Goal: Go to known website: Access a specific website the user already knows

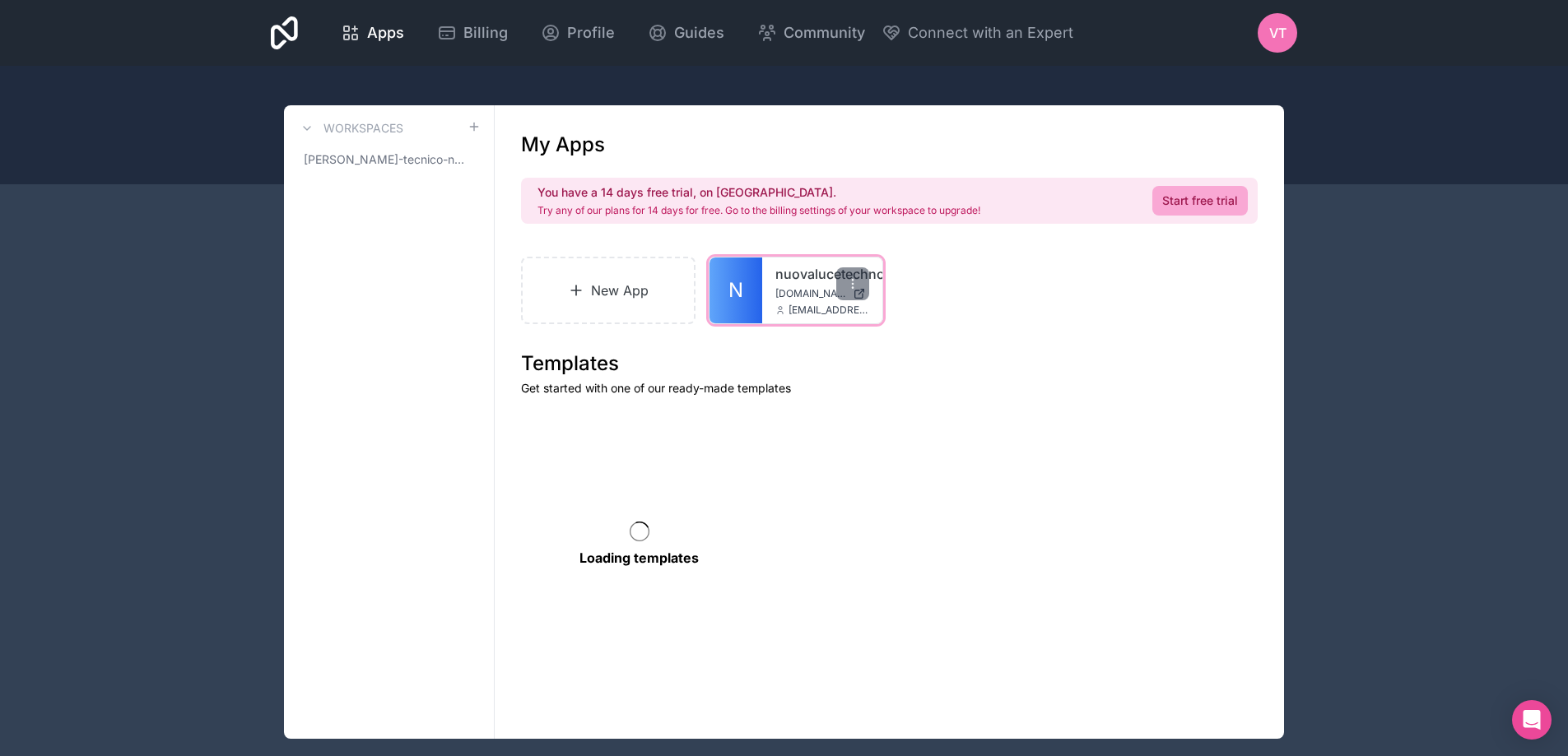
click at [770, 293] on div "nuovalucetechnology [DOMAIN_NAME] [EMAIL_ADDRESS][DOMAIN_NAME]" at bounding box center [822, 291] width 120 height 66
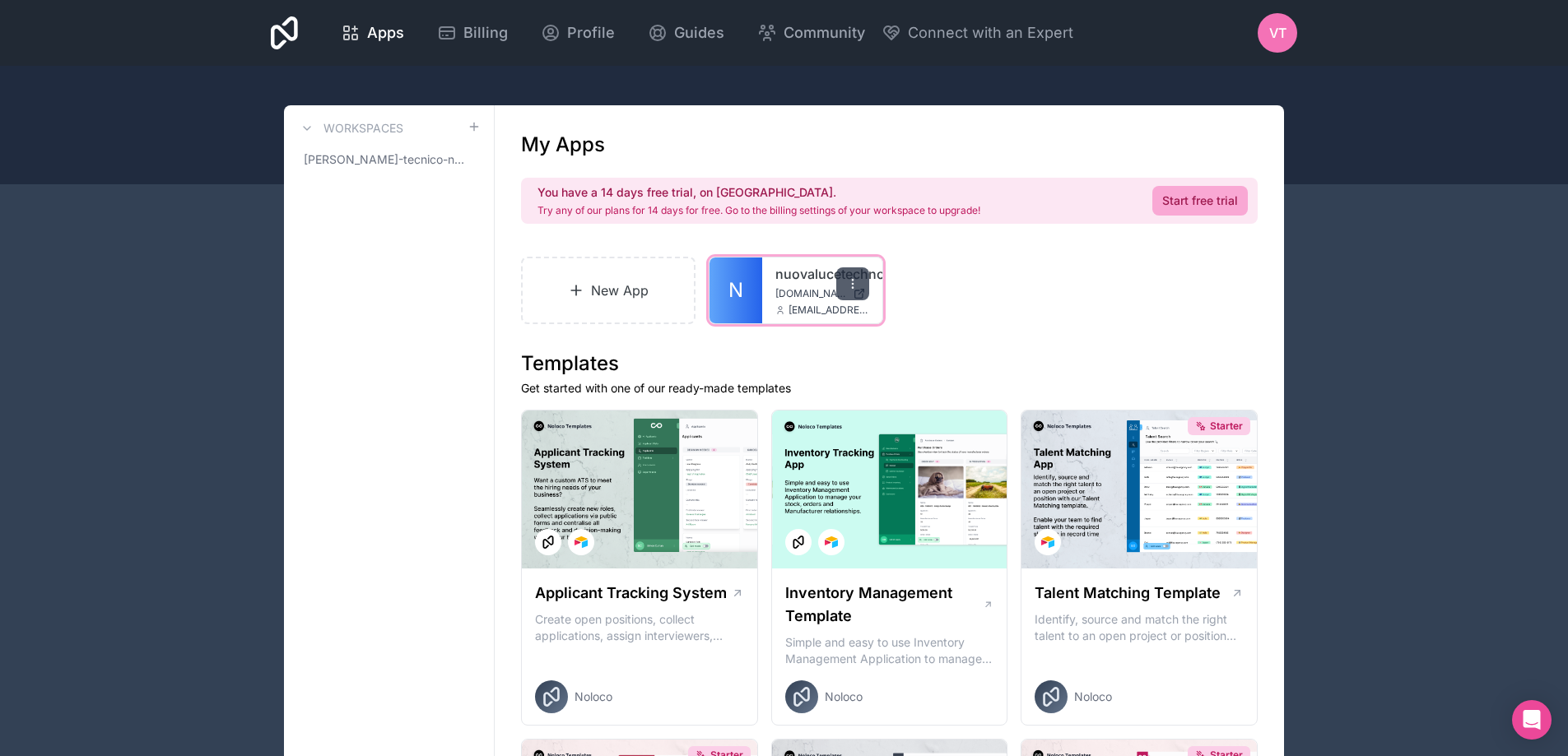
click at [839, 284] on div at bounding box center [852, 284] width 33 height 33
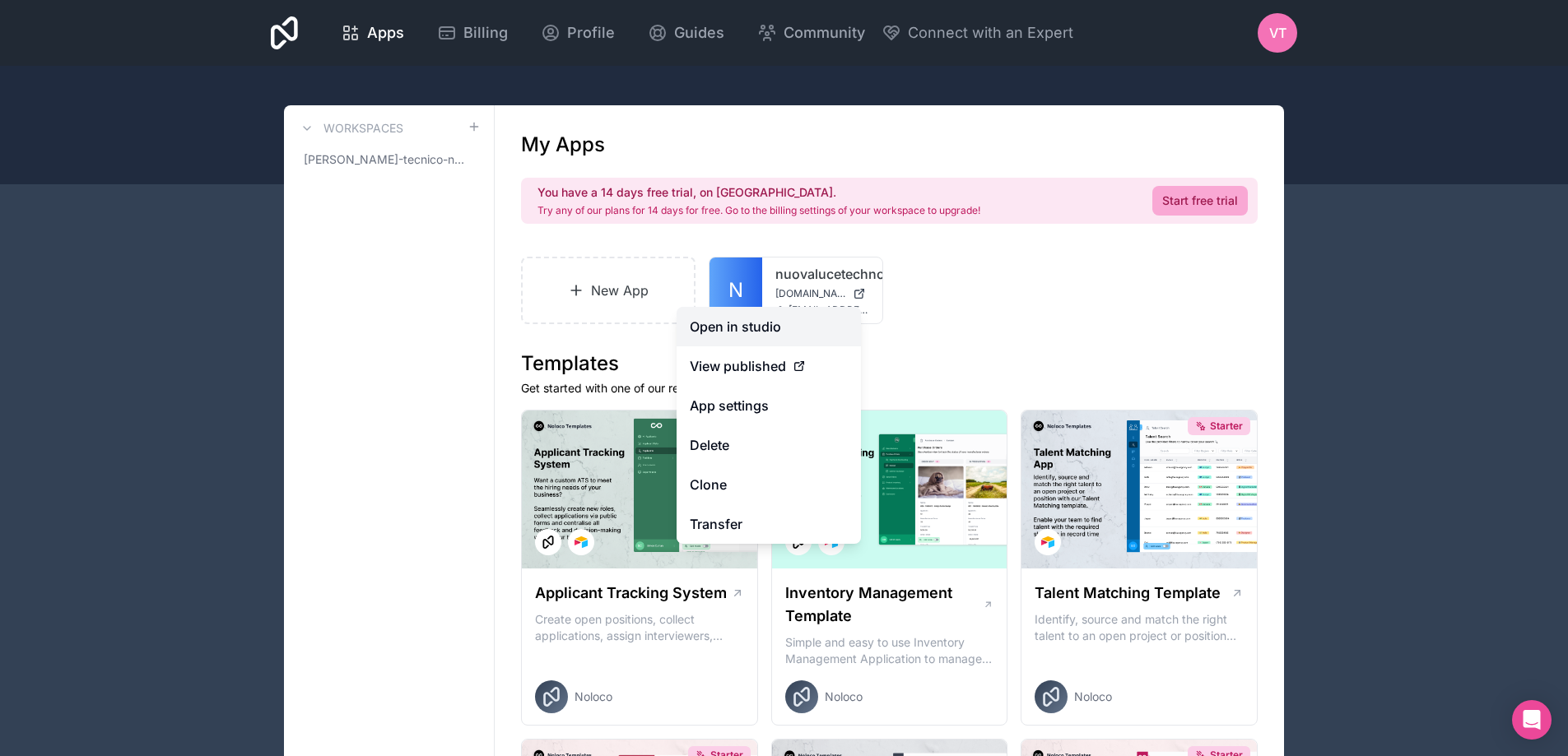
click at [795, 322] on link "Open in studio" at bounding box center [768, 327] width 184 height 39
